Goal: Contribute content

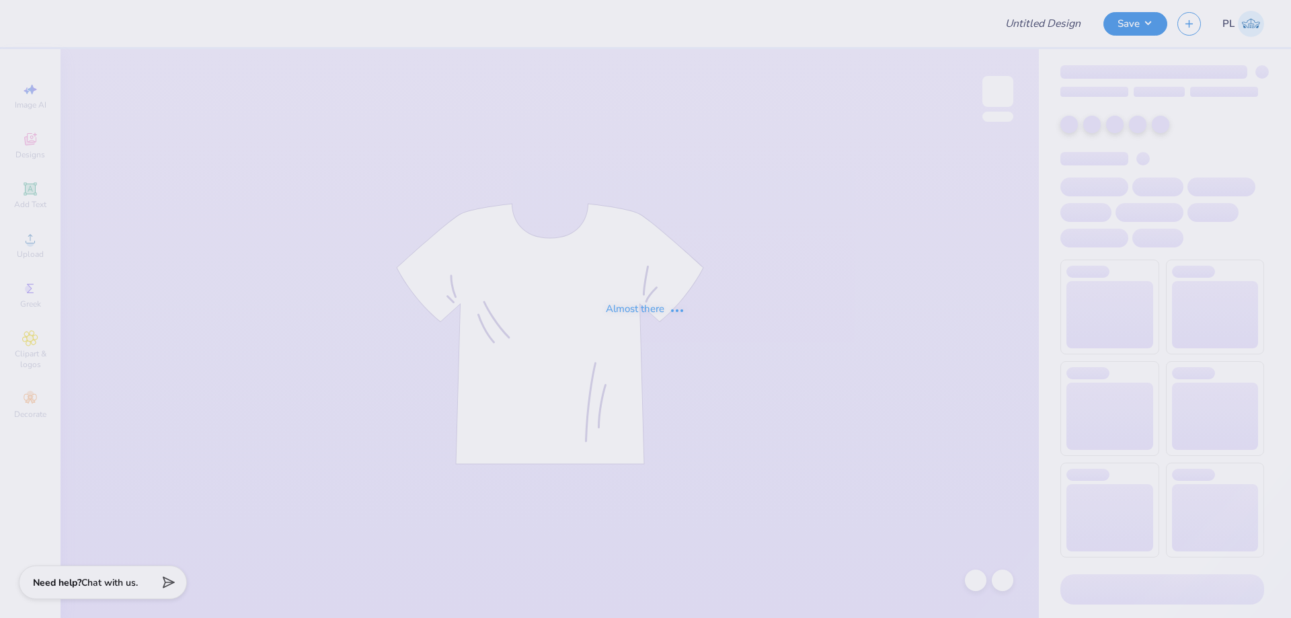
type input "[PERSON_NAME] : [GEOGRAPHIC_DATA]"
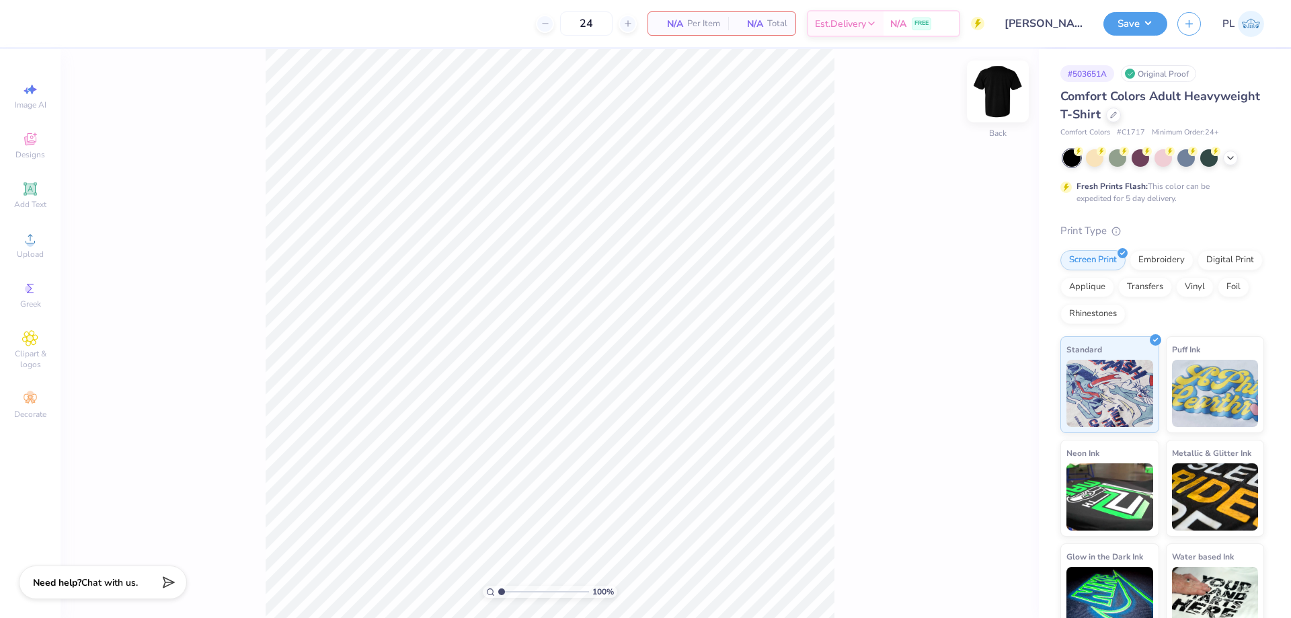
click at [1000, 95] on img at bounding box center [998, 92] width 54 height 54
click at [999, 106] on img at bounding box center [998, 92] width 54 height 54
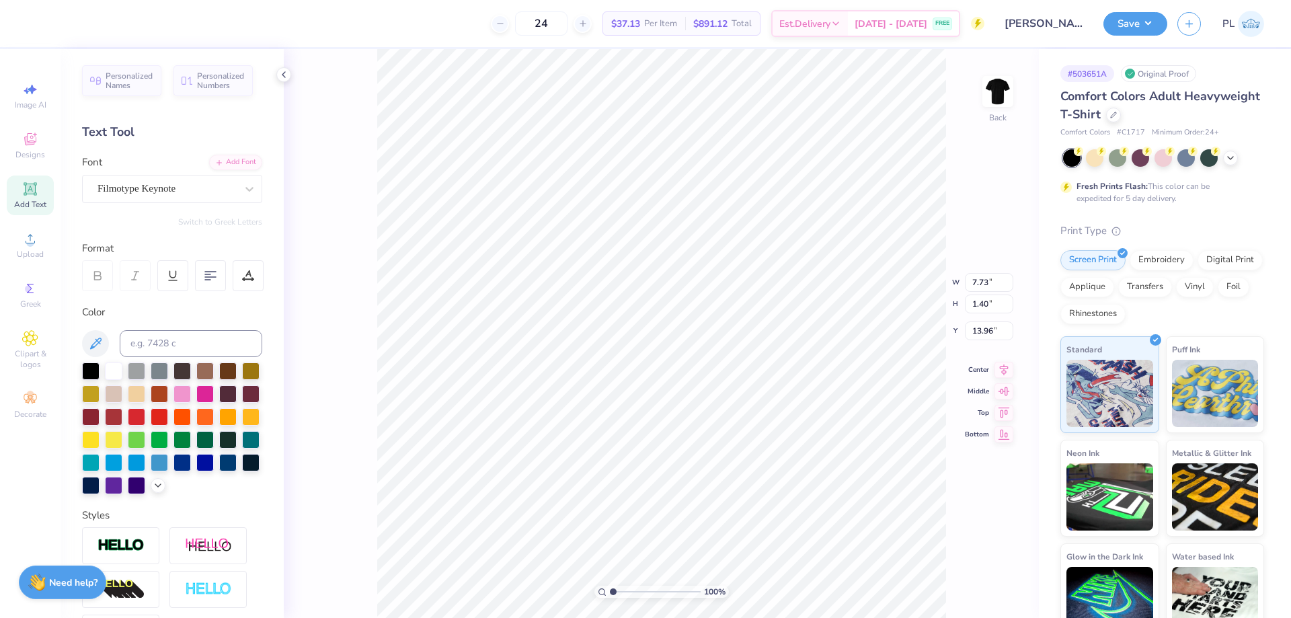
scroll to position [11, 2]
type input "4.67"
type input "2.46"
type input "3.77"
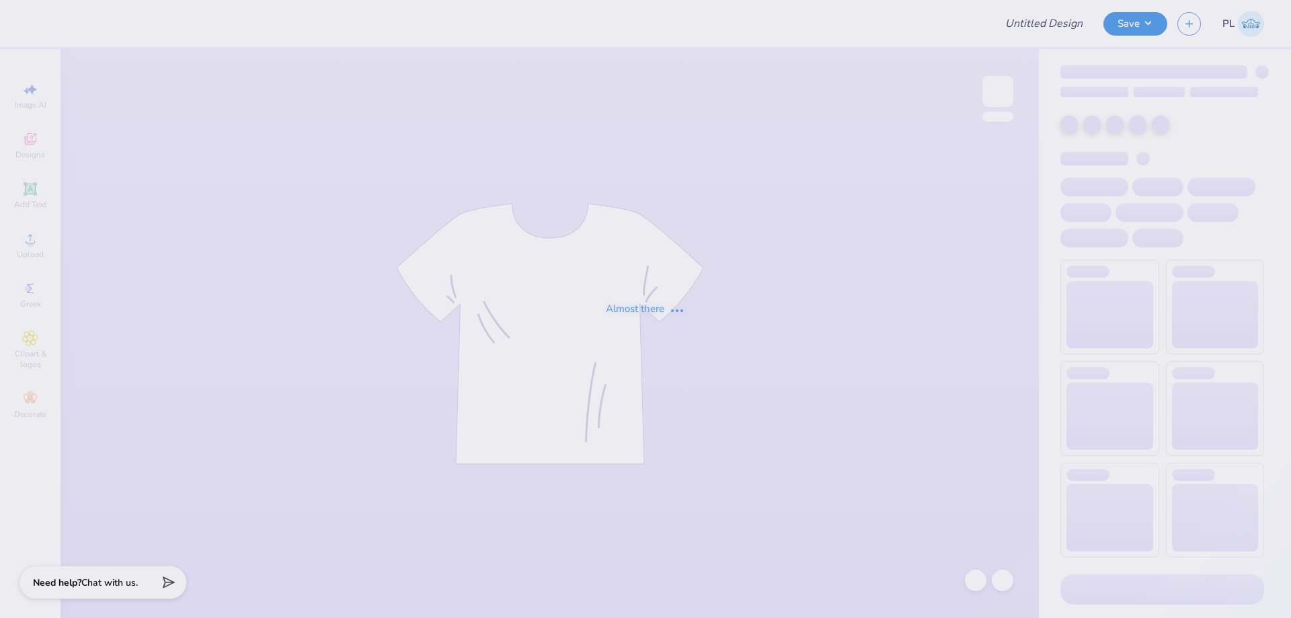
type input "KDPhi"
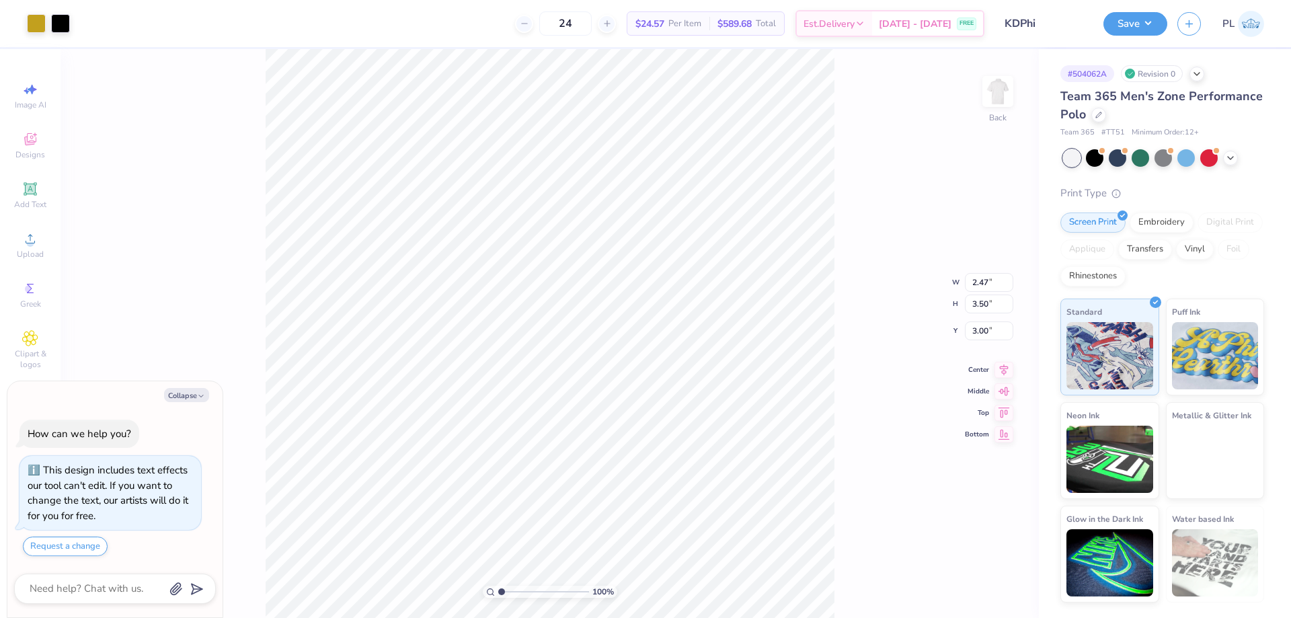
type textarea "x"
type input "4.73"
type textarea "x"
